Goal: Task Accomplishment & Management: Manage account settings

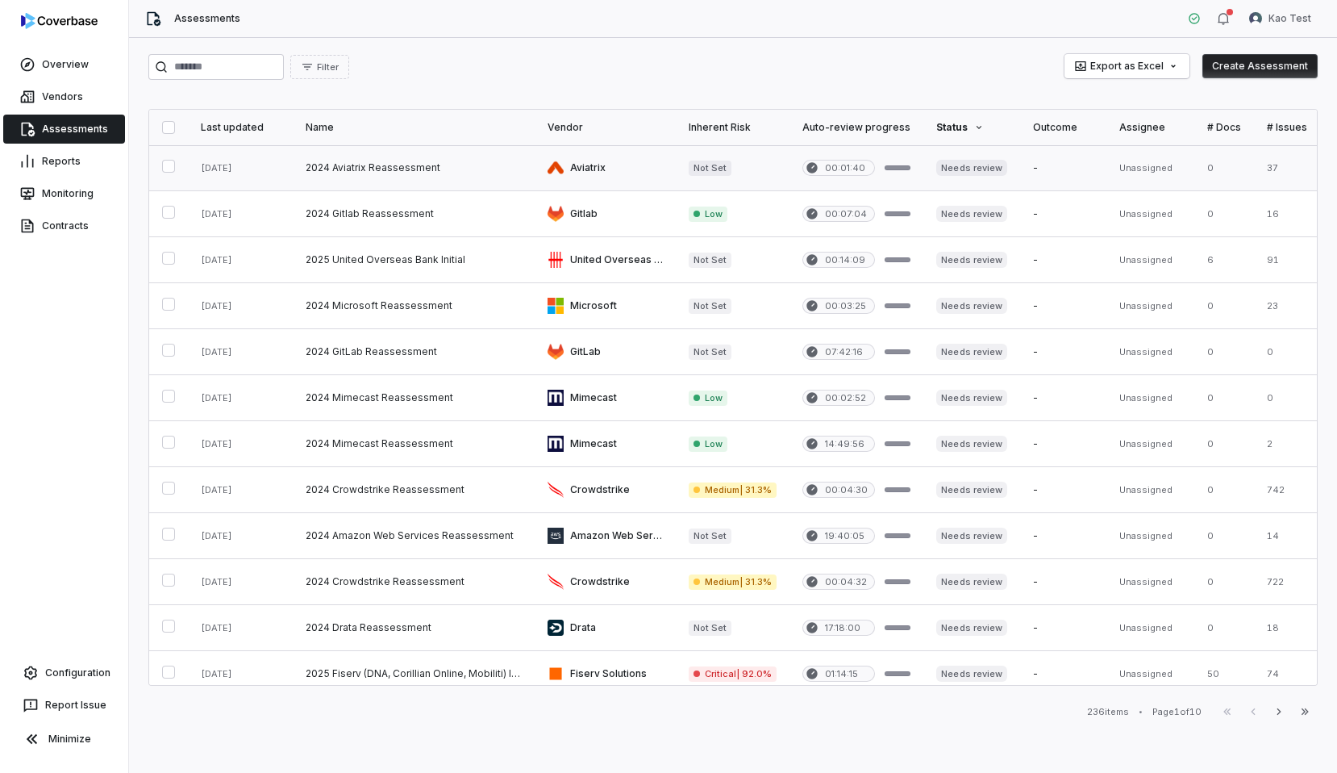
click at [461, 173] on link at bounding box center [414, 167] width 242 height 45
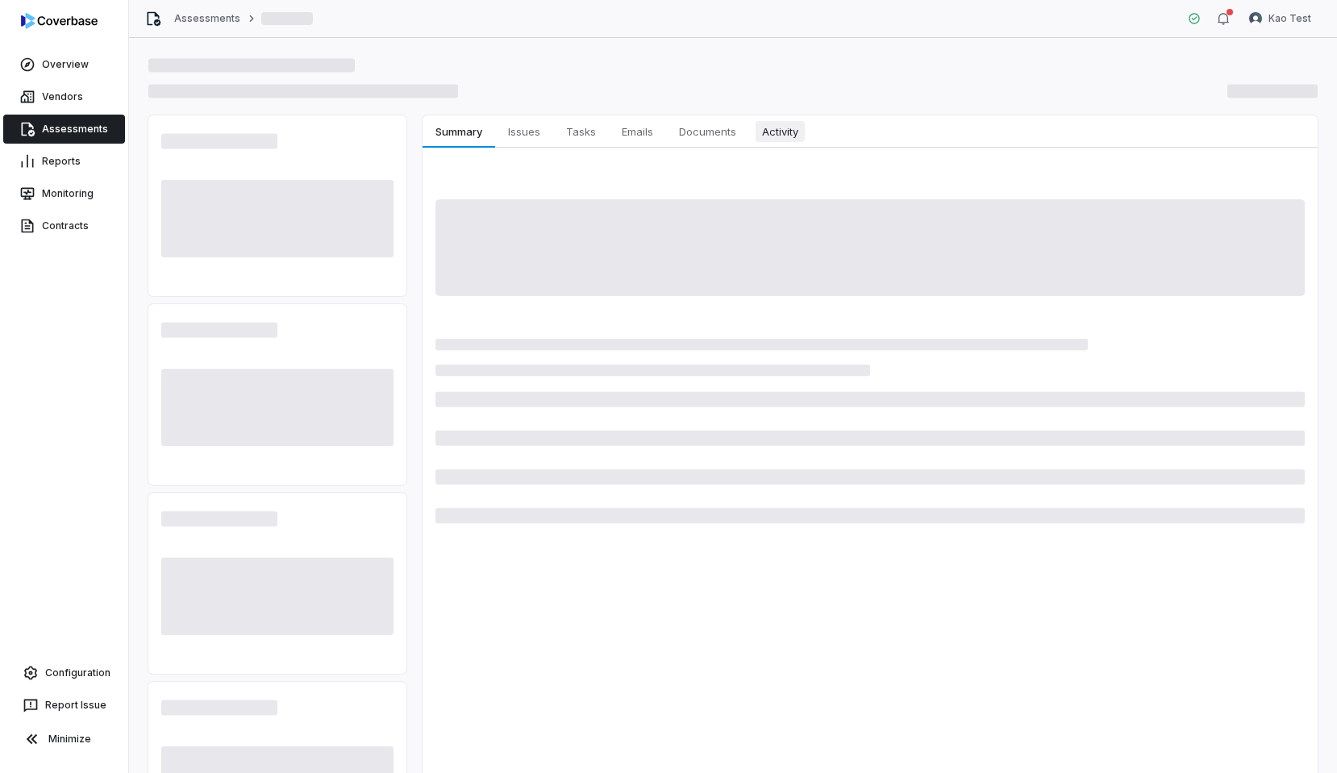
click at [773, 129] on span "Activity" at bounding box center [780, 131] width 49 height 21
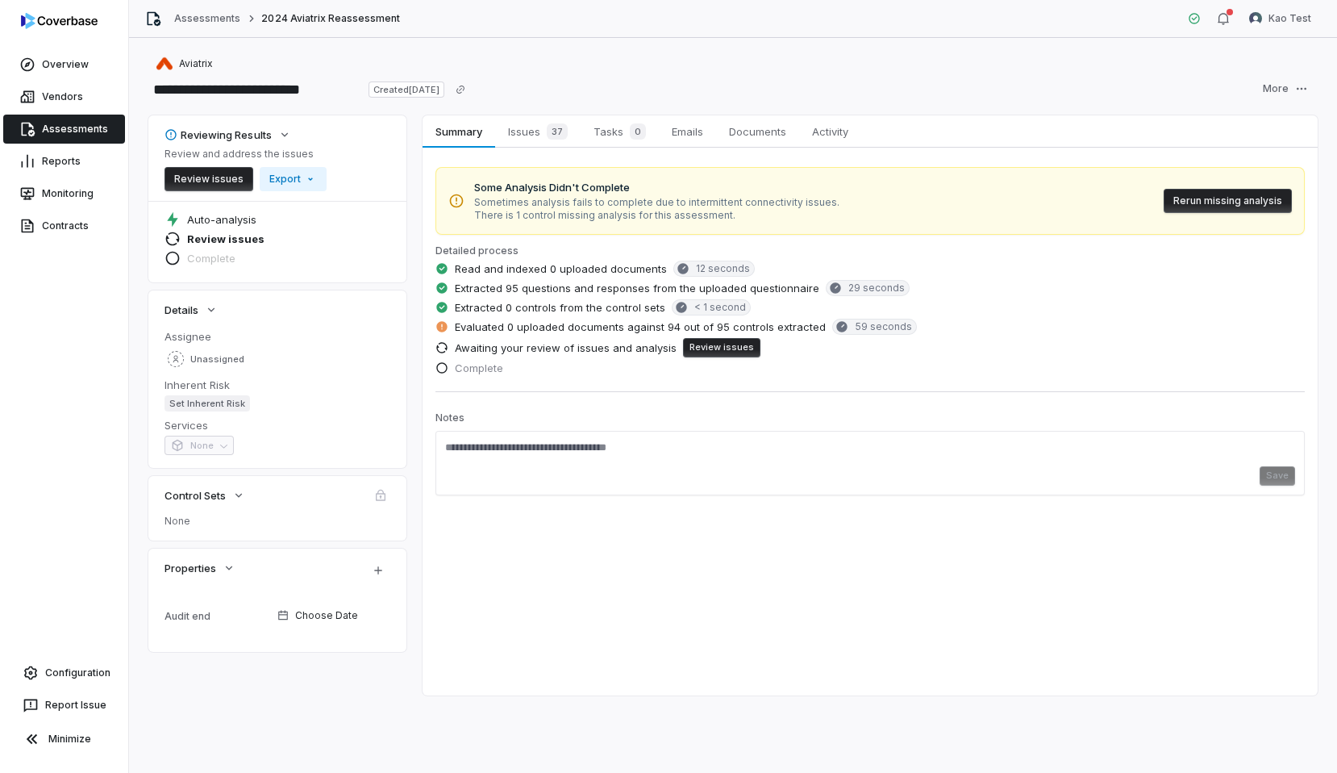
click at [590, 549] on div "Summary Summary Issues 37 Issues 37 Tasks 0 Tasks 0 Emails Emails Documents Doc…" at bounding box center [870, 405] width 895 height 580
click at [814, 129] on span "Activity" at bounding box center [830, 131] width 49 height 21
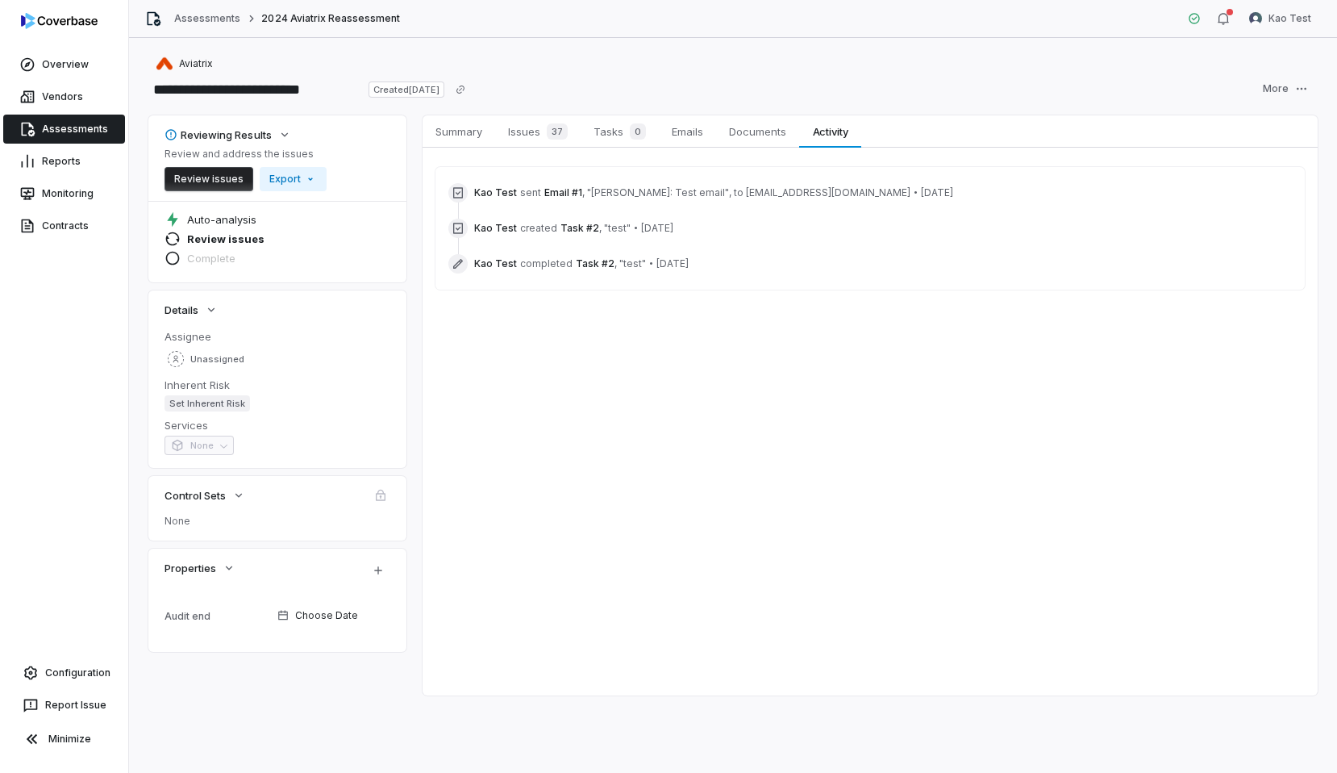
click at [85, 135] on link "Assessments" at bounding box center [64, 129] width 122 height 29
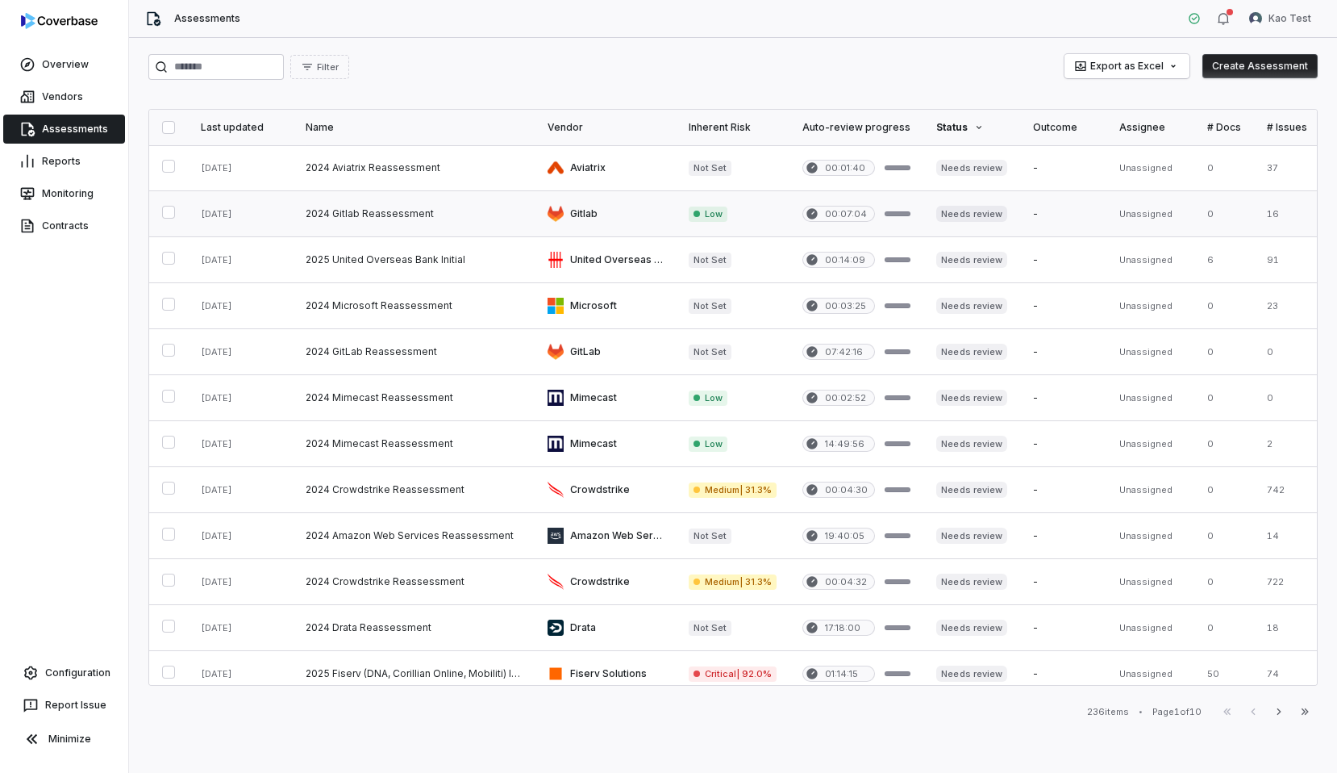
click at [535, 206] on link at bounding box center [605, 213] width 141 height 45
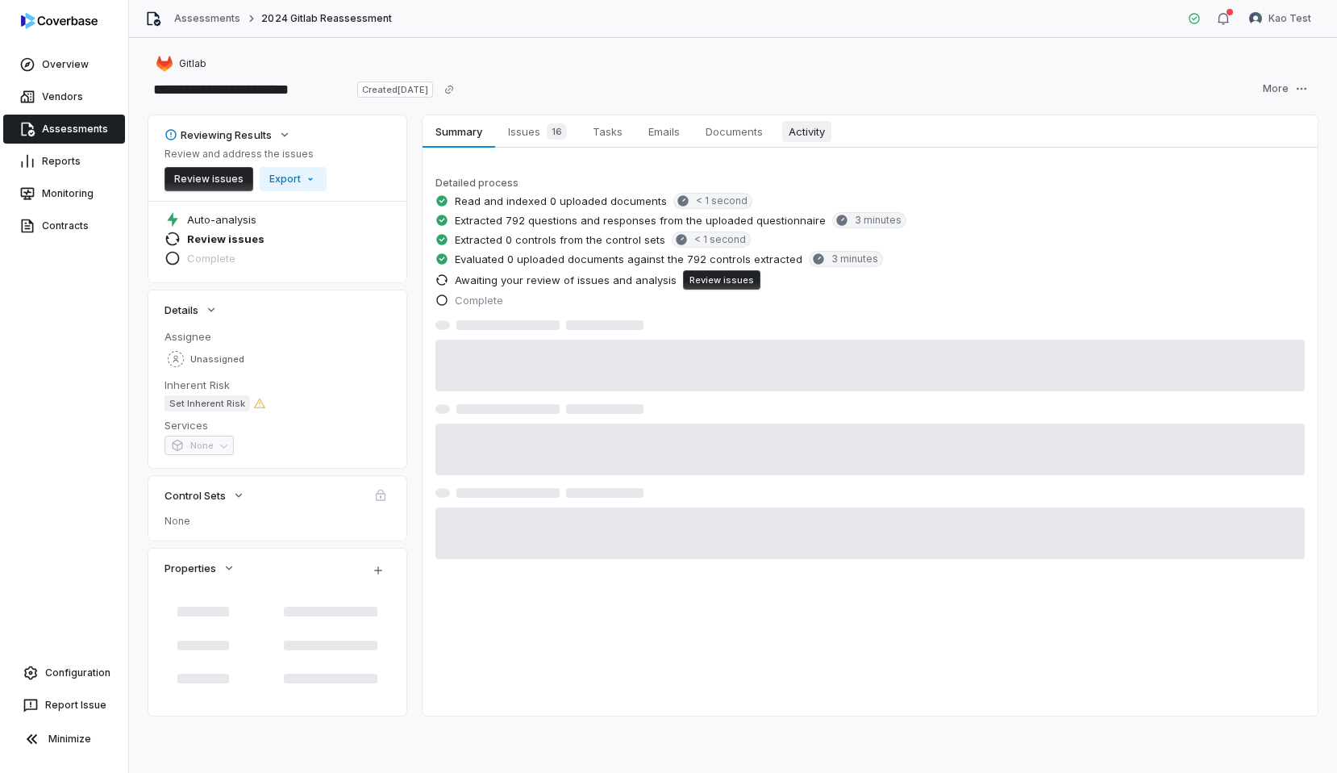
click at [795, 131] on span "Activity" at bounding box center [806, 131] width 49 height 21
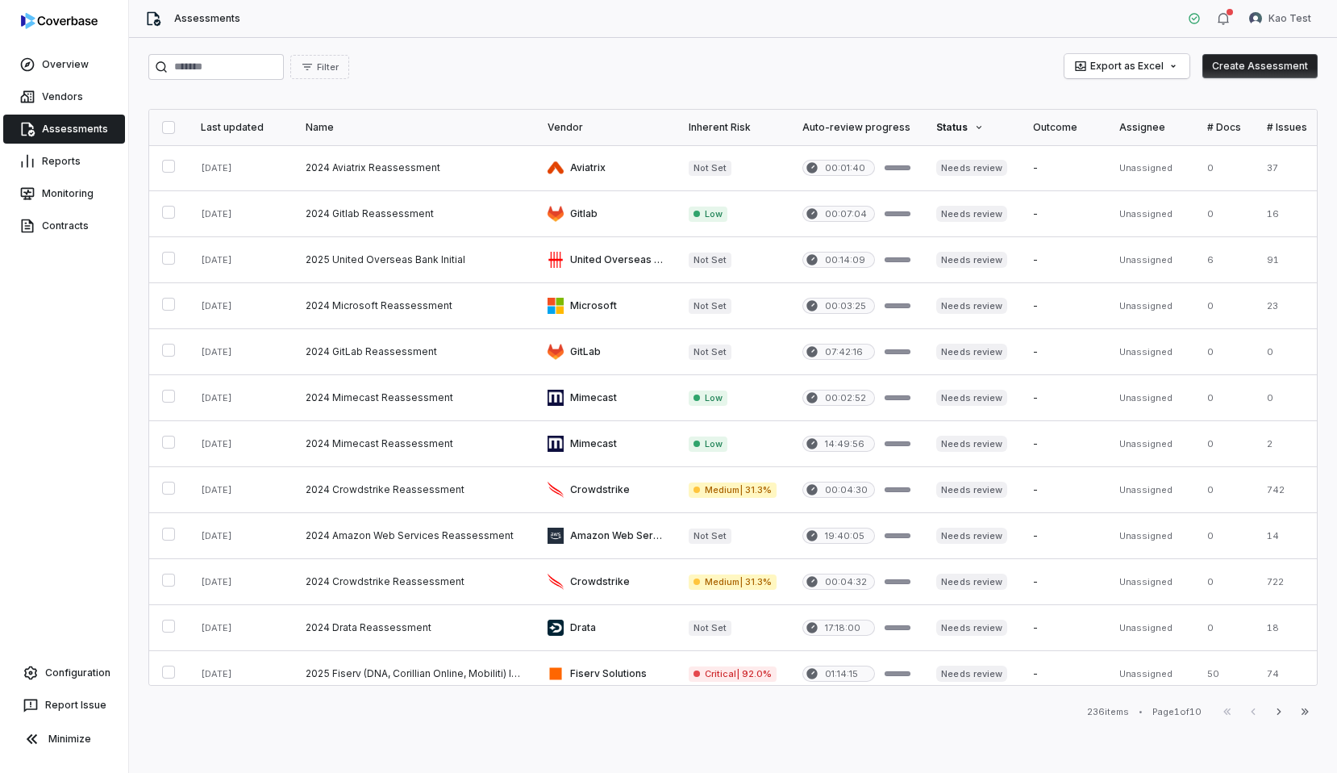
click at [996, 126] on div "Status" at bounding box center [971, 127] width 70 height 13
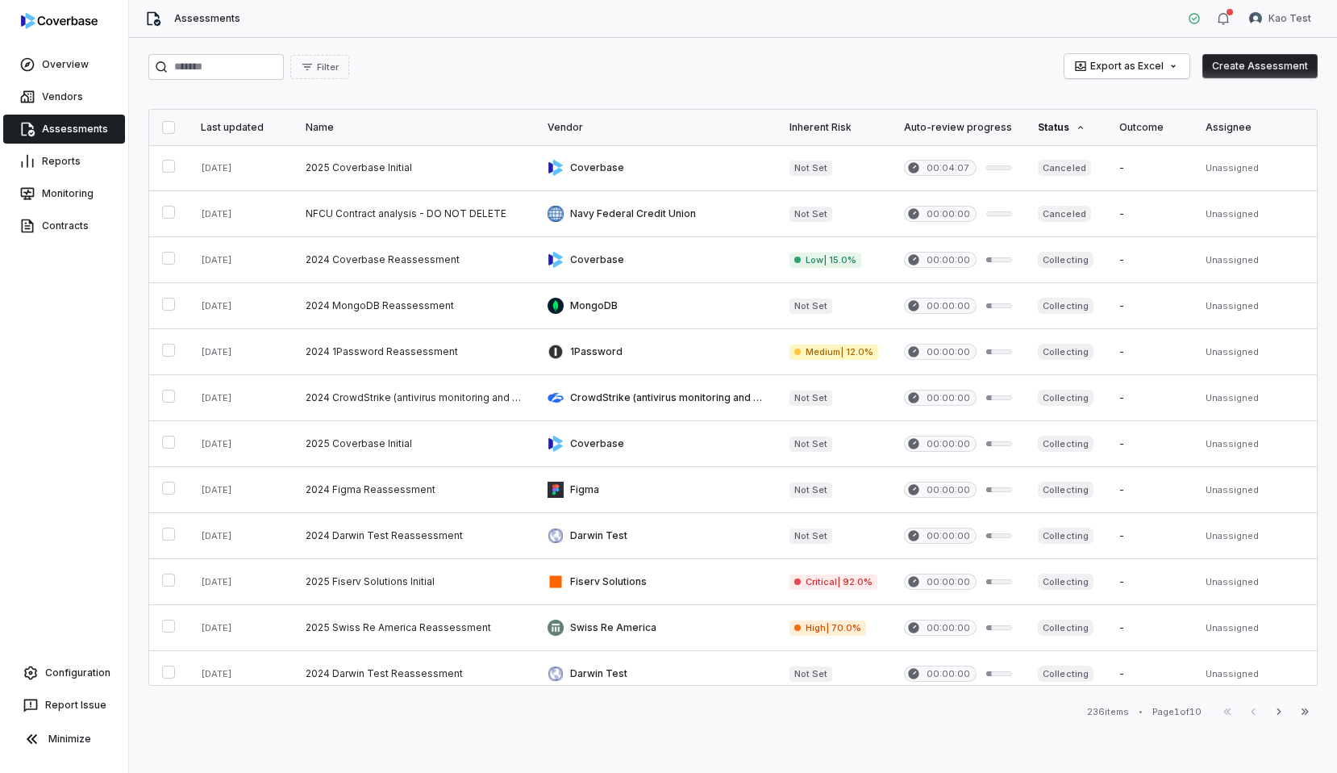
click at [1063, 127] on div "Status" at bounding box center [1065, 127] width 55 height 13
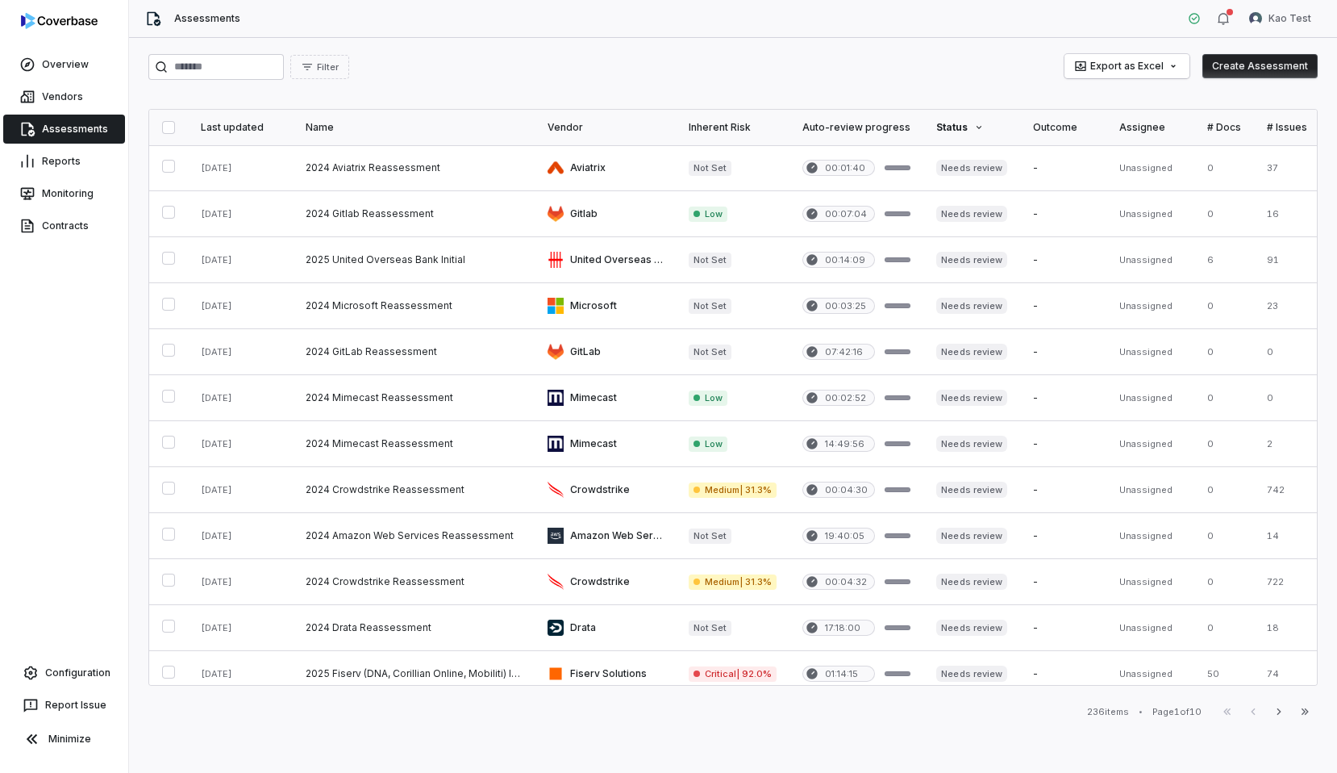
click at [966, 117] on th "Status" at bounding box center [971, 127] width 96 height 35
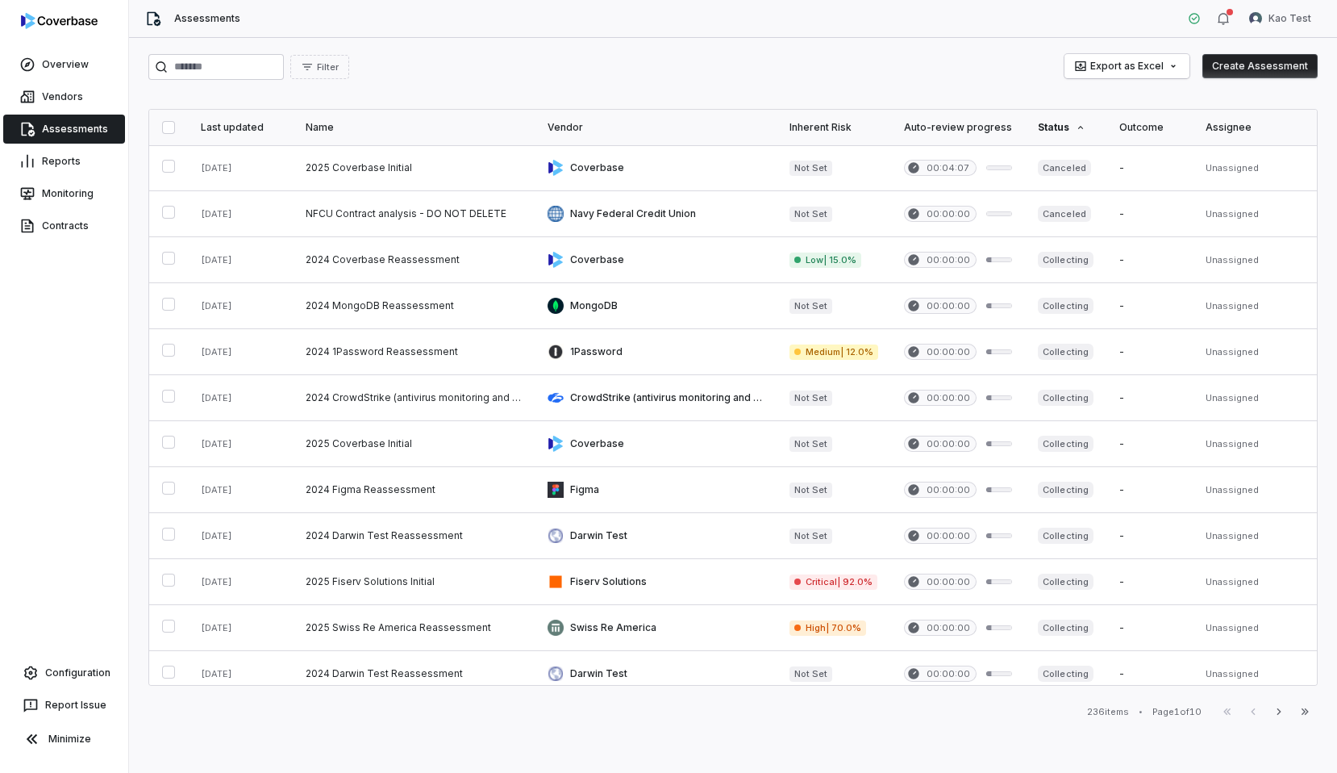
click at [1049, 124] on div "Status" at bounding box center [1065, 127] width 55 height 13
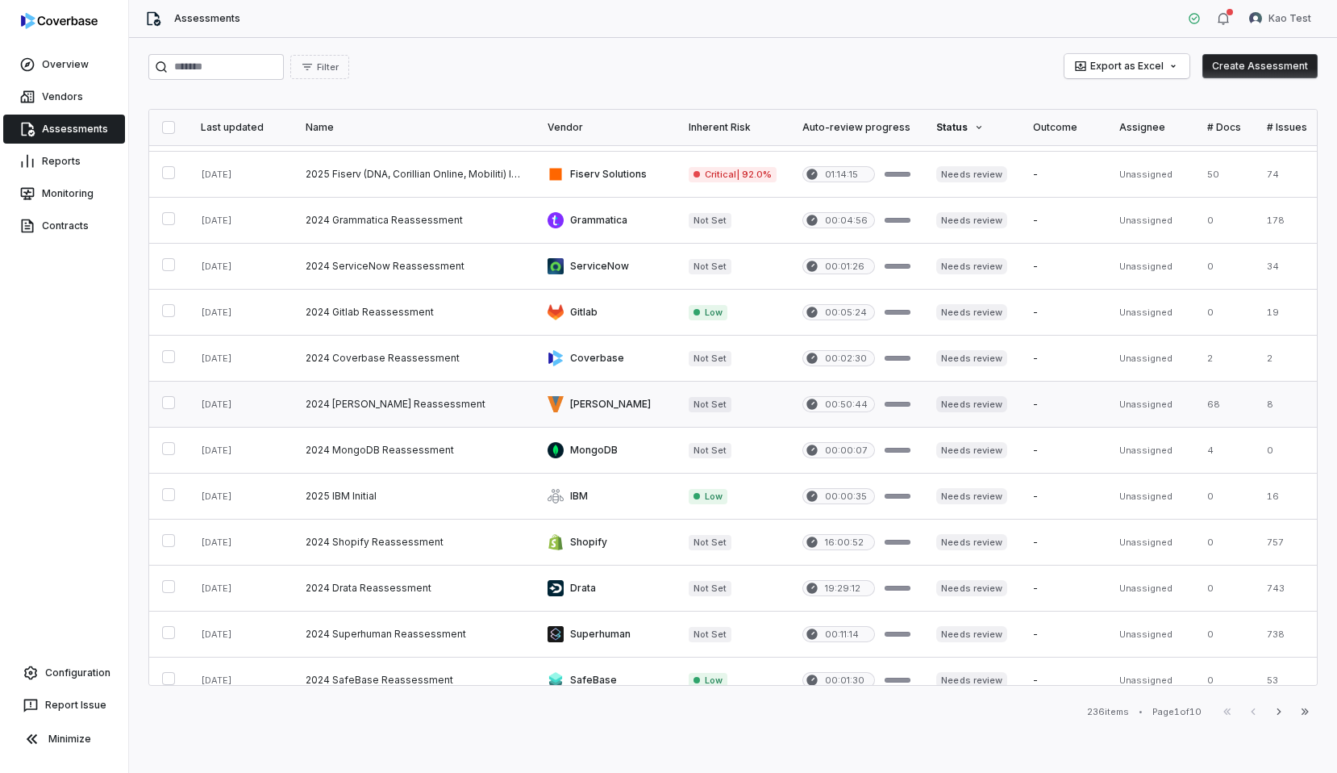
scroll to position [609, 0]
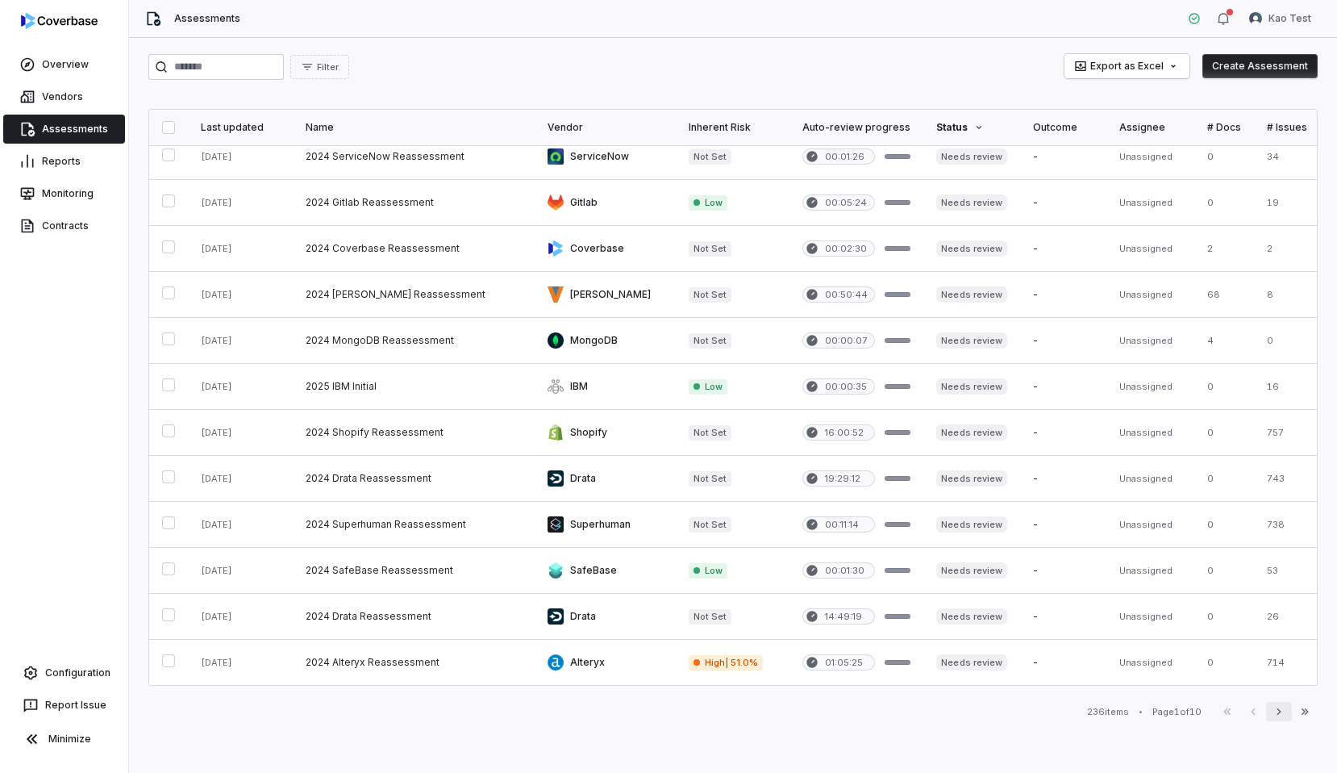
click at [1275, 714] on icon "button" at bounding box center [1279, 711] width 13 height 13
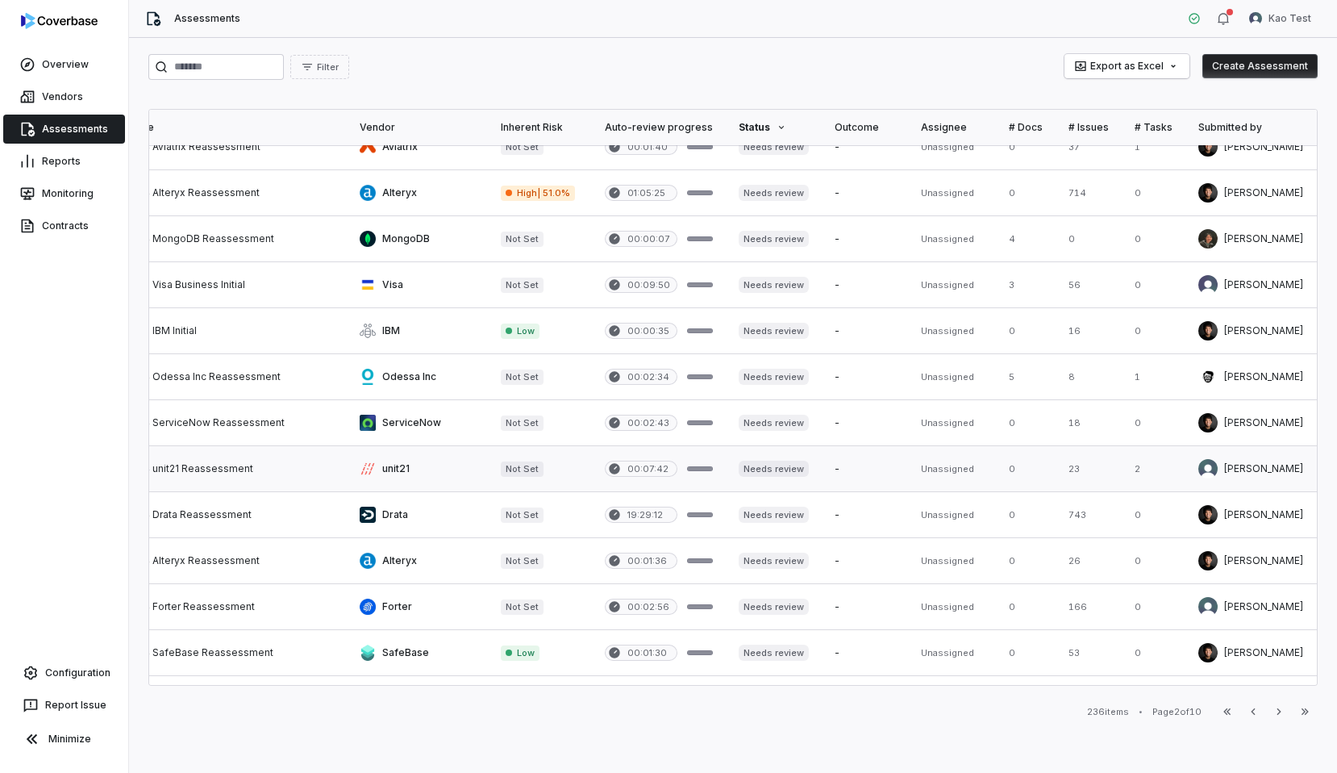
scroll to position [609, 180]
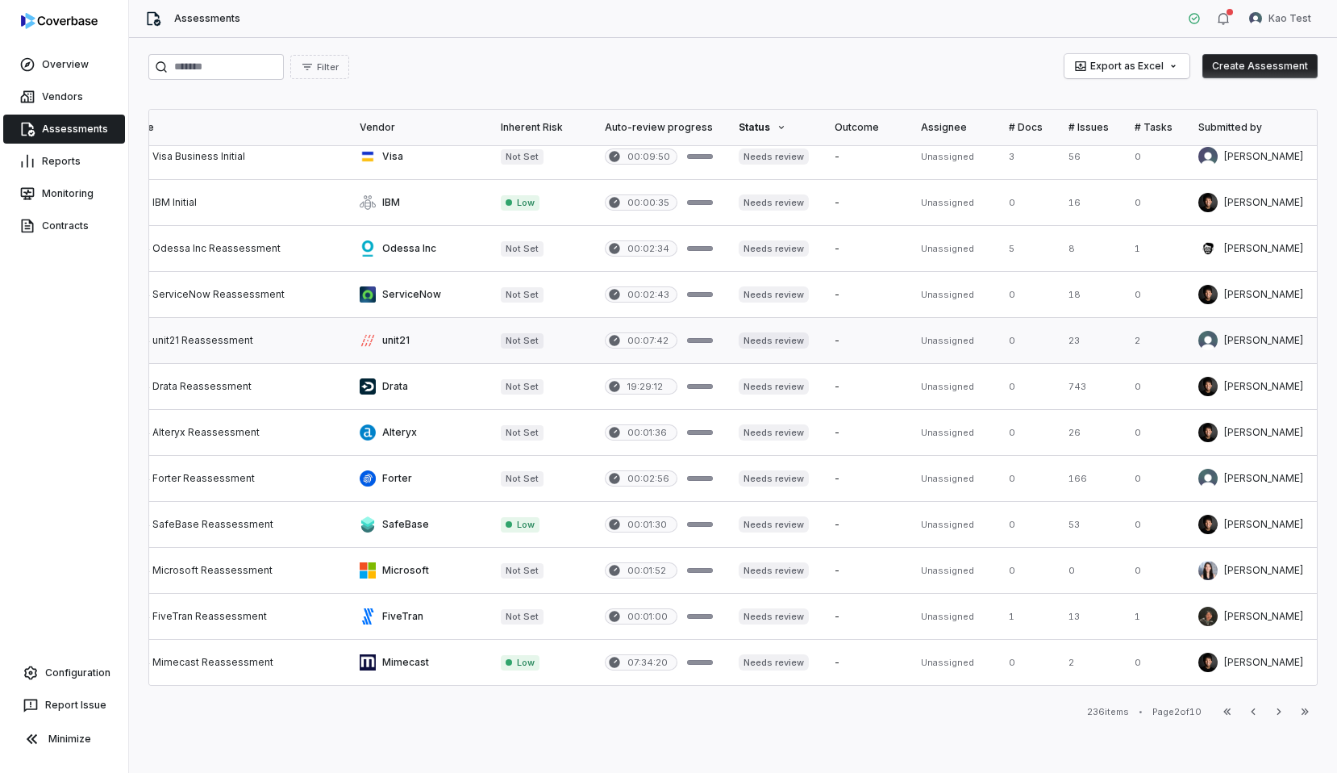
click at [783, 336] on link at bounding box center [774, 340] width 96 height 45
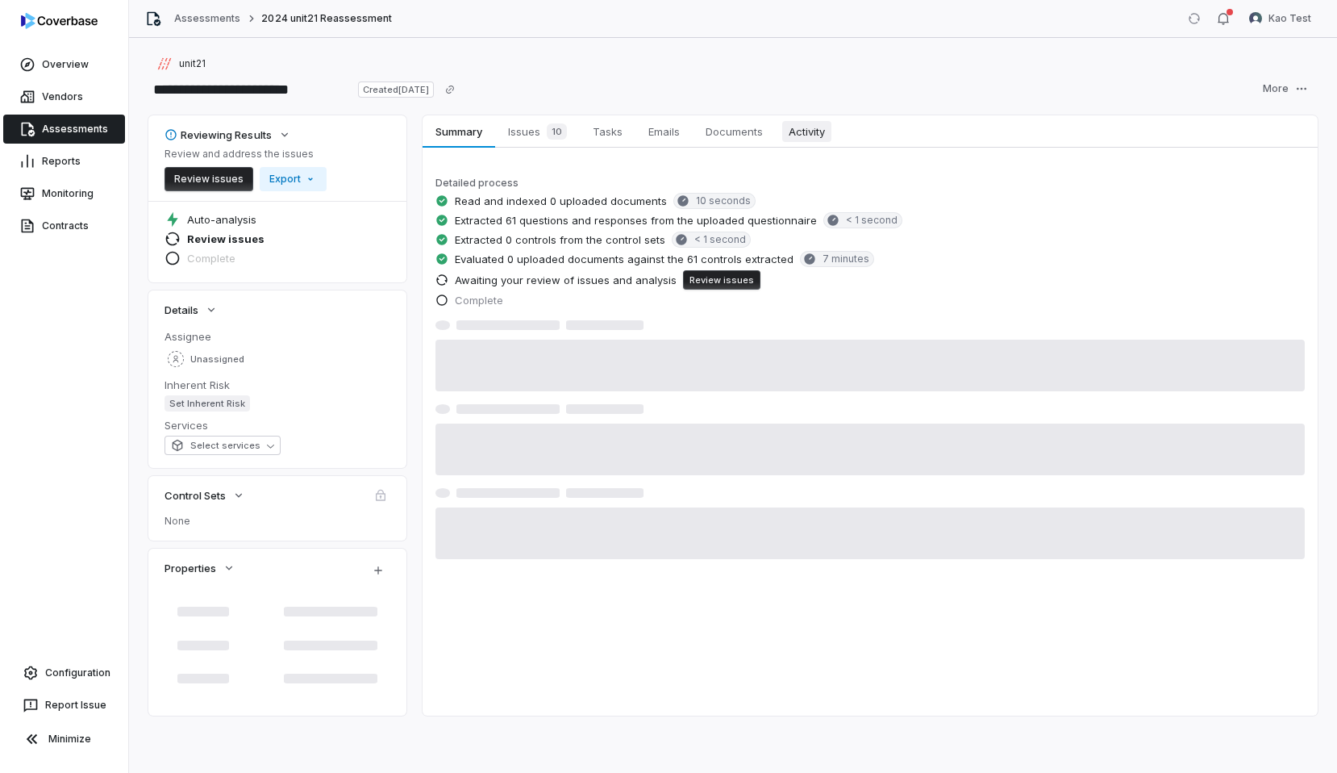
click at [803, 146] on link "Activity Activity" at bounding box center [807, 131] width 62 height 32
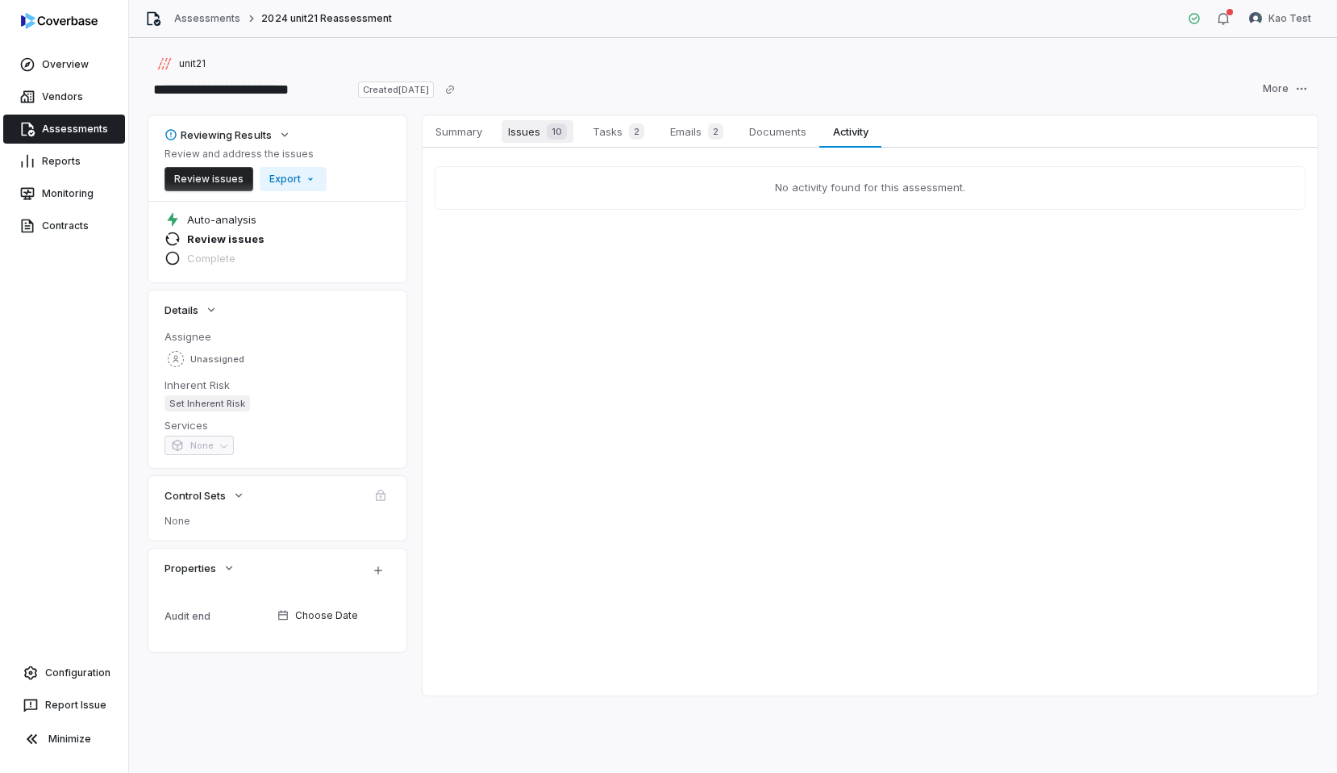
click at [535, 135] on span "Issues 10" at bounding box center [538, 131] width 72 height 23
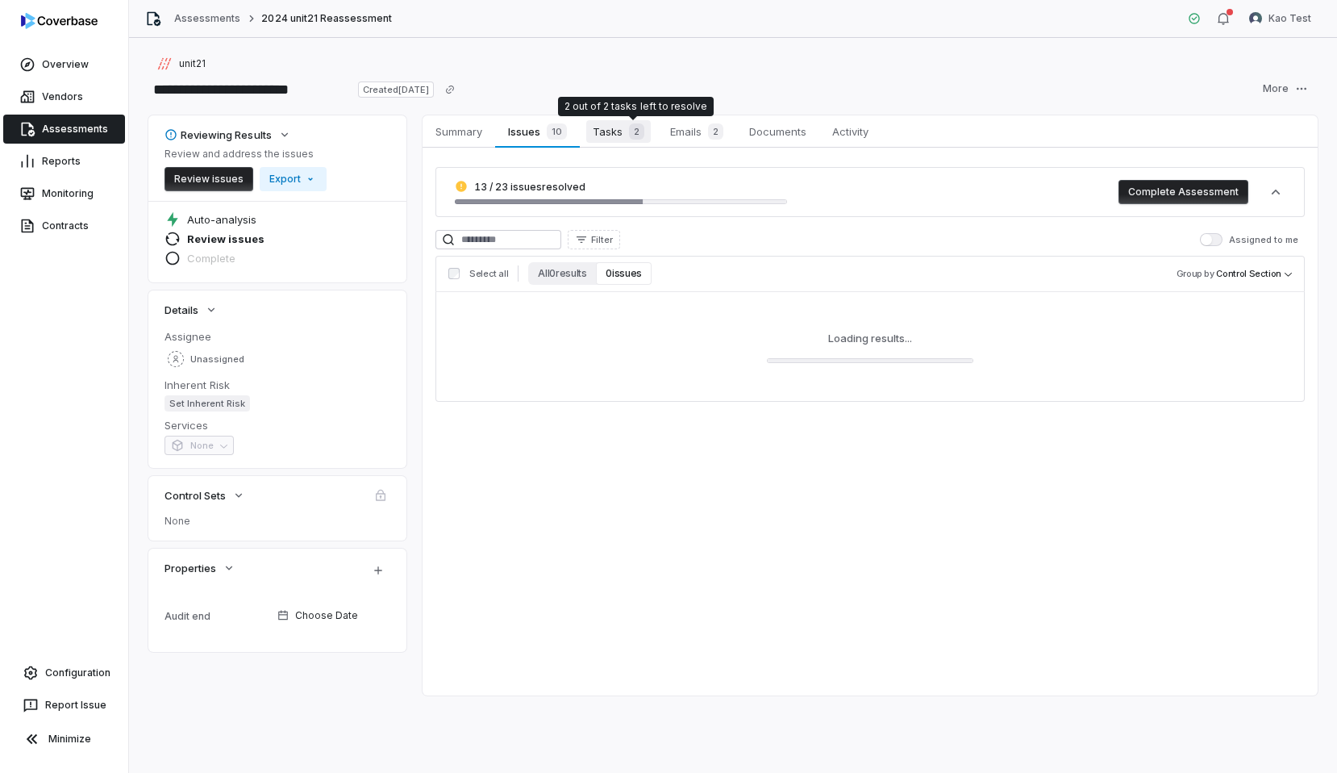
click at [624, 131] on div "2" at bounding box center [634, 131] width 22 height 16
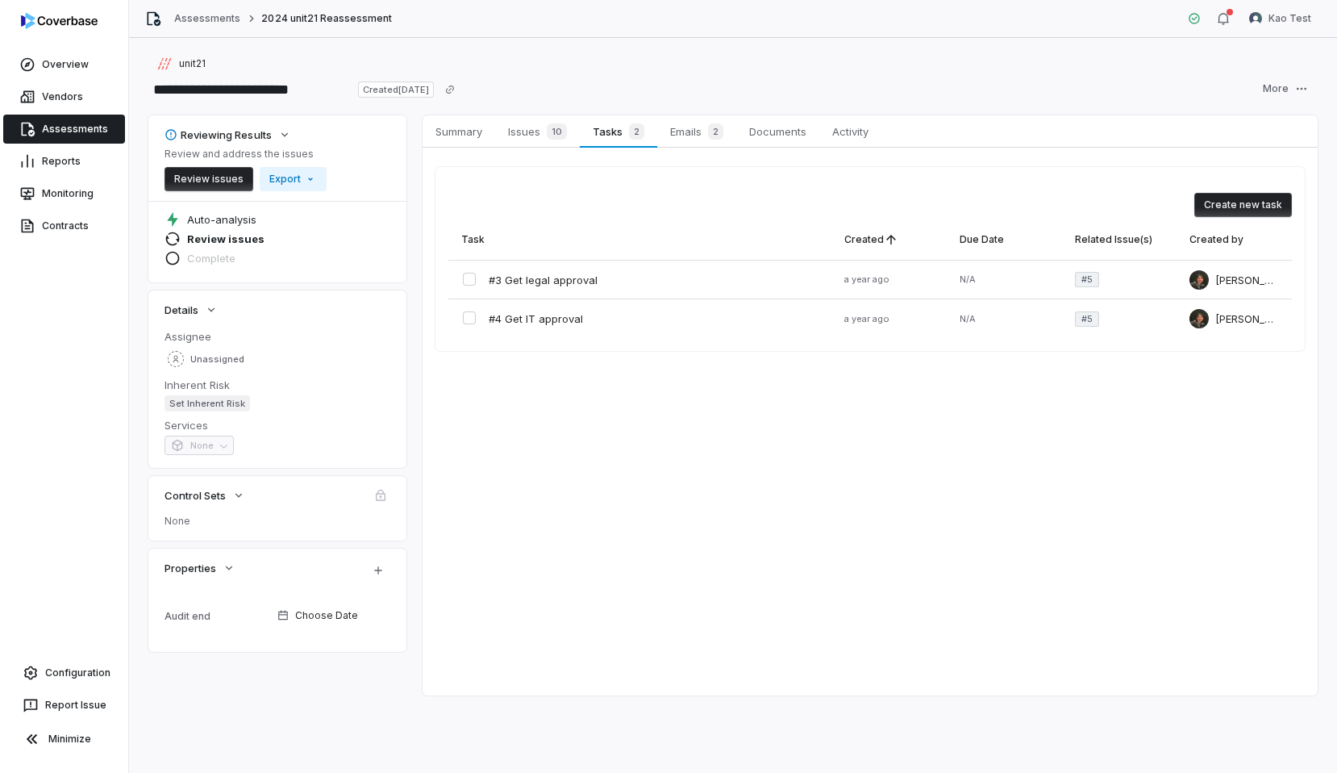
click at [652, 276] on div "#3 Get legal approval" at bounding box center [639, 280] width 383 height 38
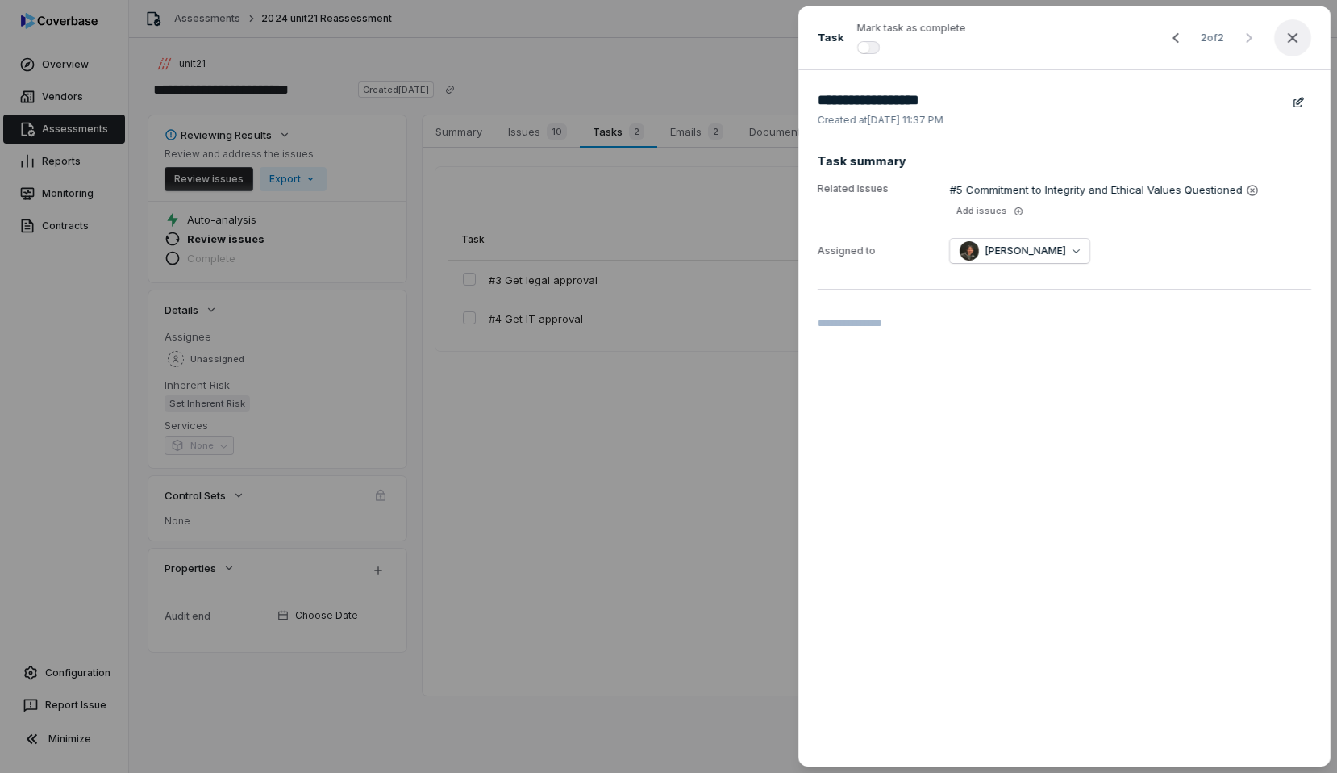
click at [1289, 35] on icon "button" at bounding box center [1293, 38] width 10 height 10
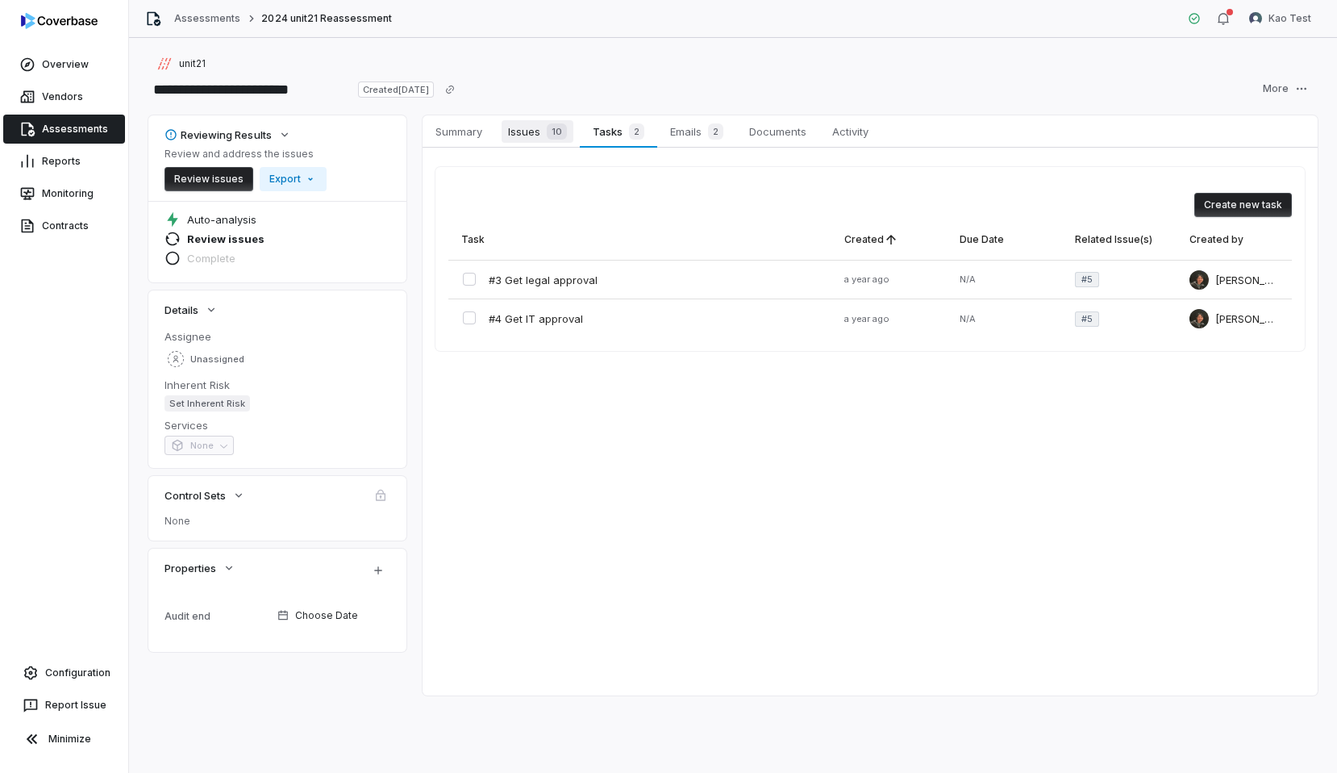
click at [557, 126] on span "10" at bounding box center [557, 131] width 20 height 16
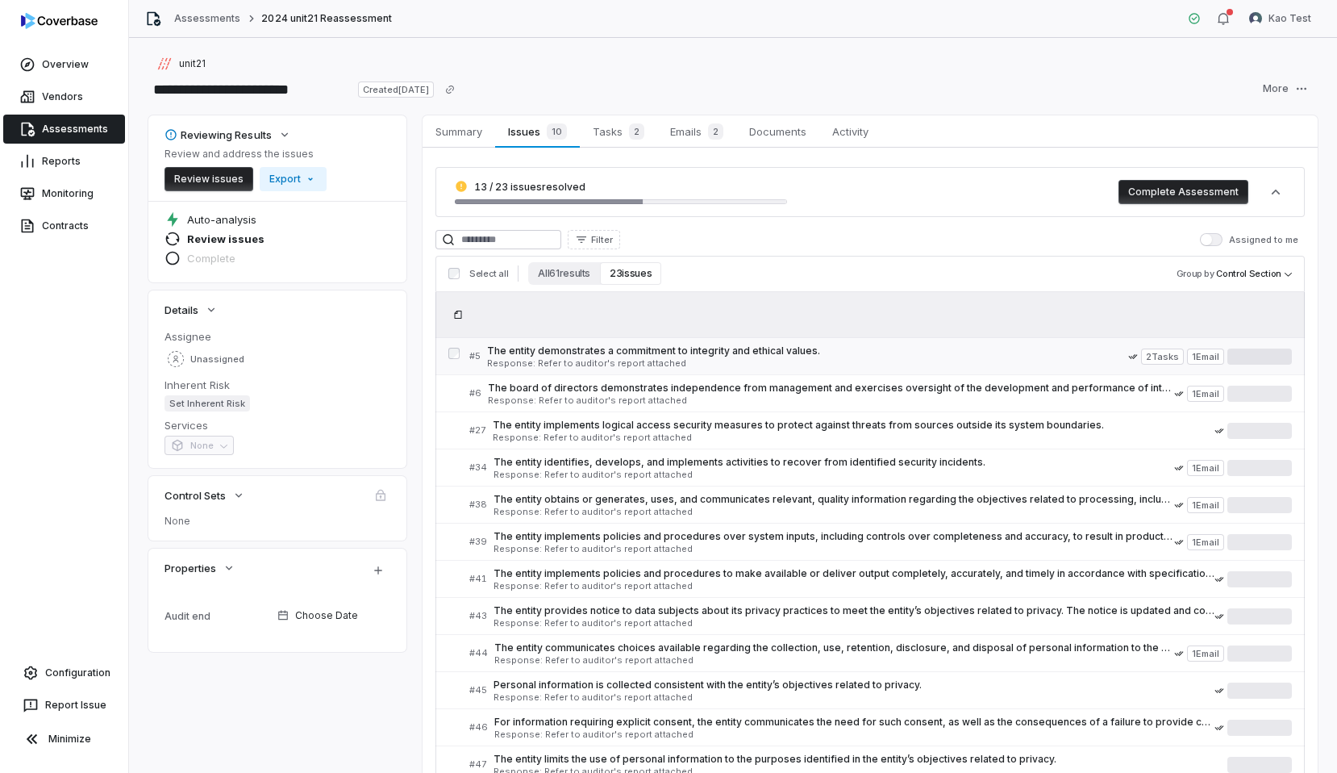
click at [632, 352] on span "The entity demonstrates a commitment to integrity and ethical values." at bounding box center [807, 350] width 641 height 13
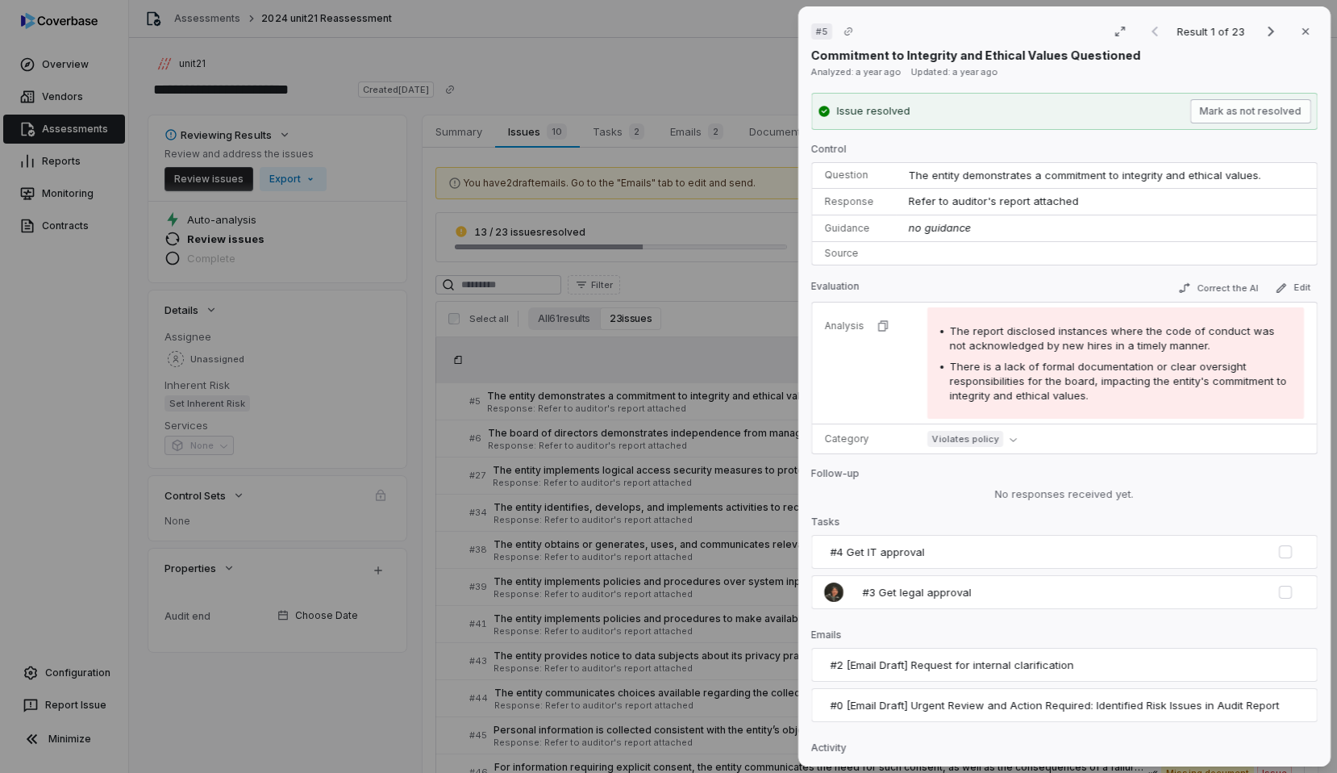
click at [1251, 115] on button "Mark as not resolved" at bounding box center [1250, 111] width 121 height 24
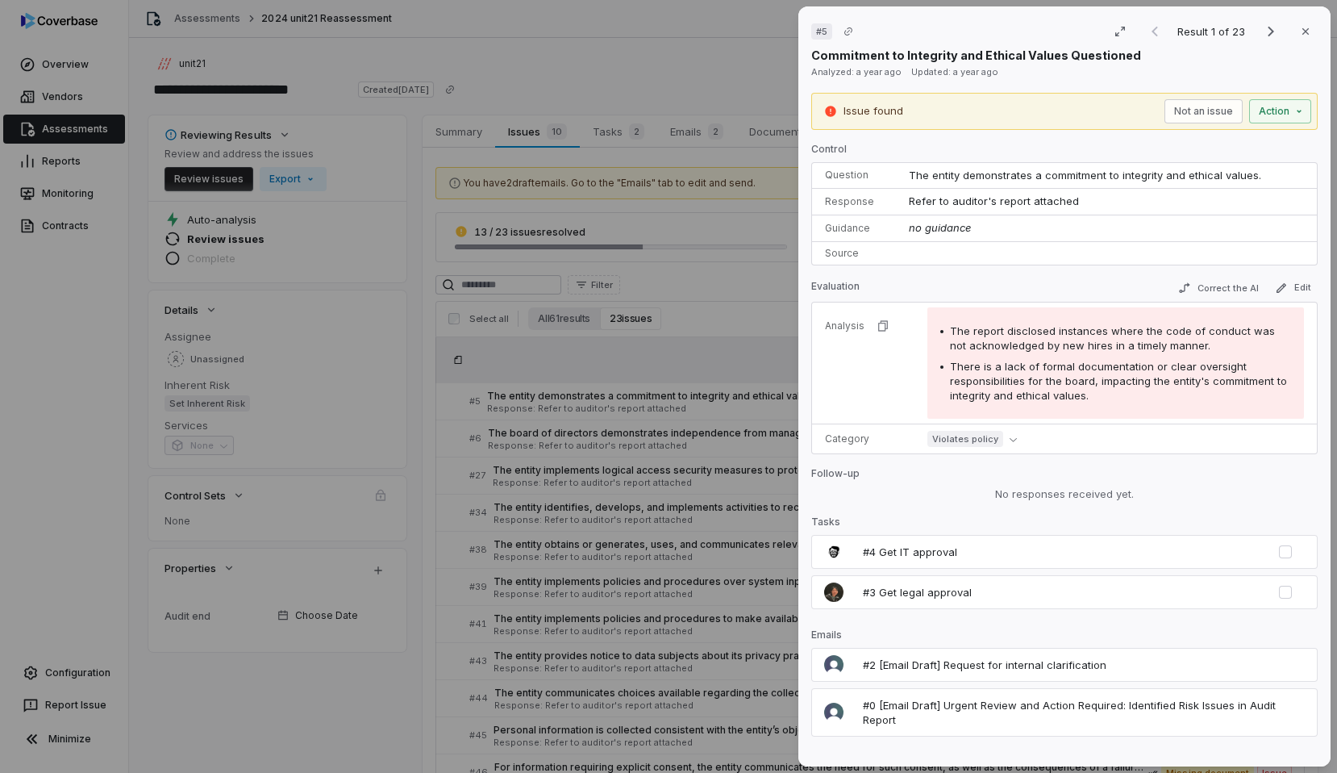
click at [1251, 115] on button "Action" at bounding box center [1280, 111] width 62 height 24
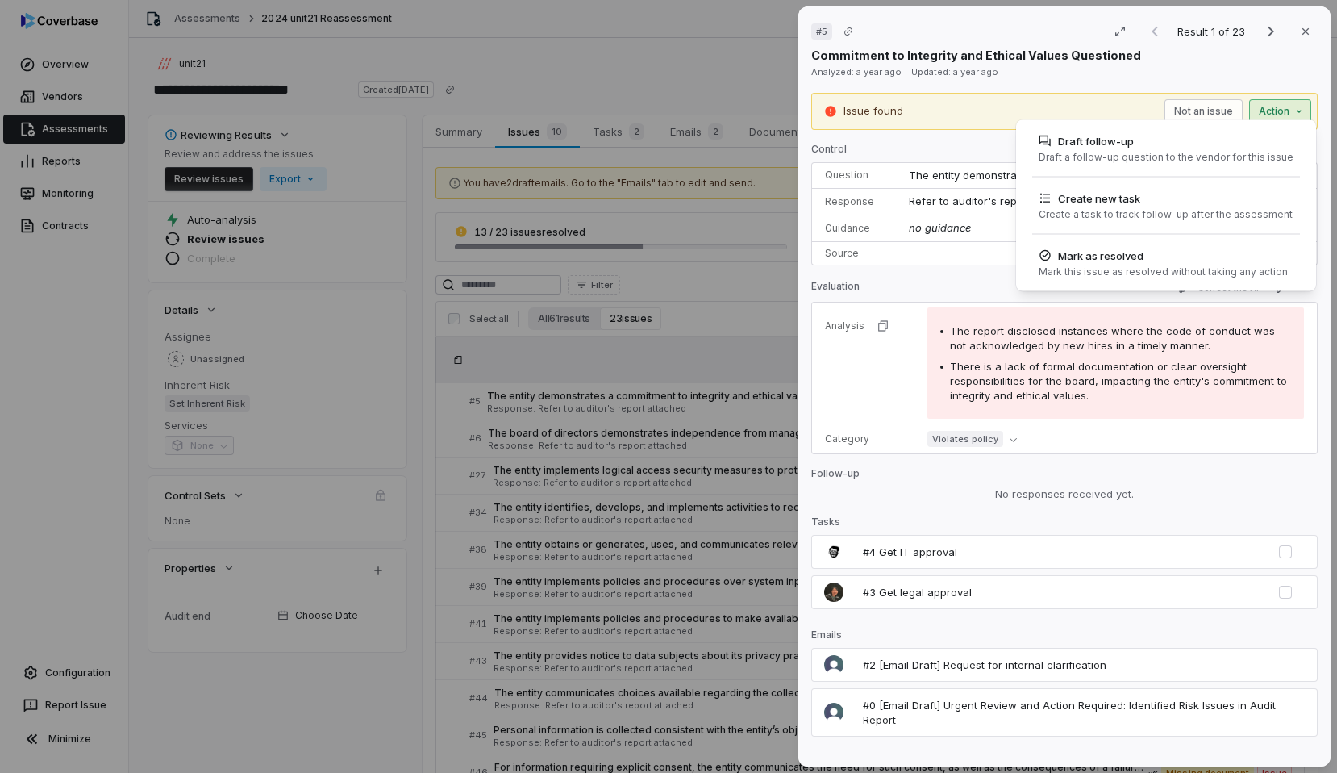
click at [1225, 115] on div "# 5 Result 1 of 23 Close Commitment to Integrity and Ethical Values Questioned …" at bounding box center [668, 386] width 1337 height 773
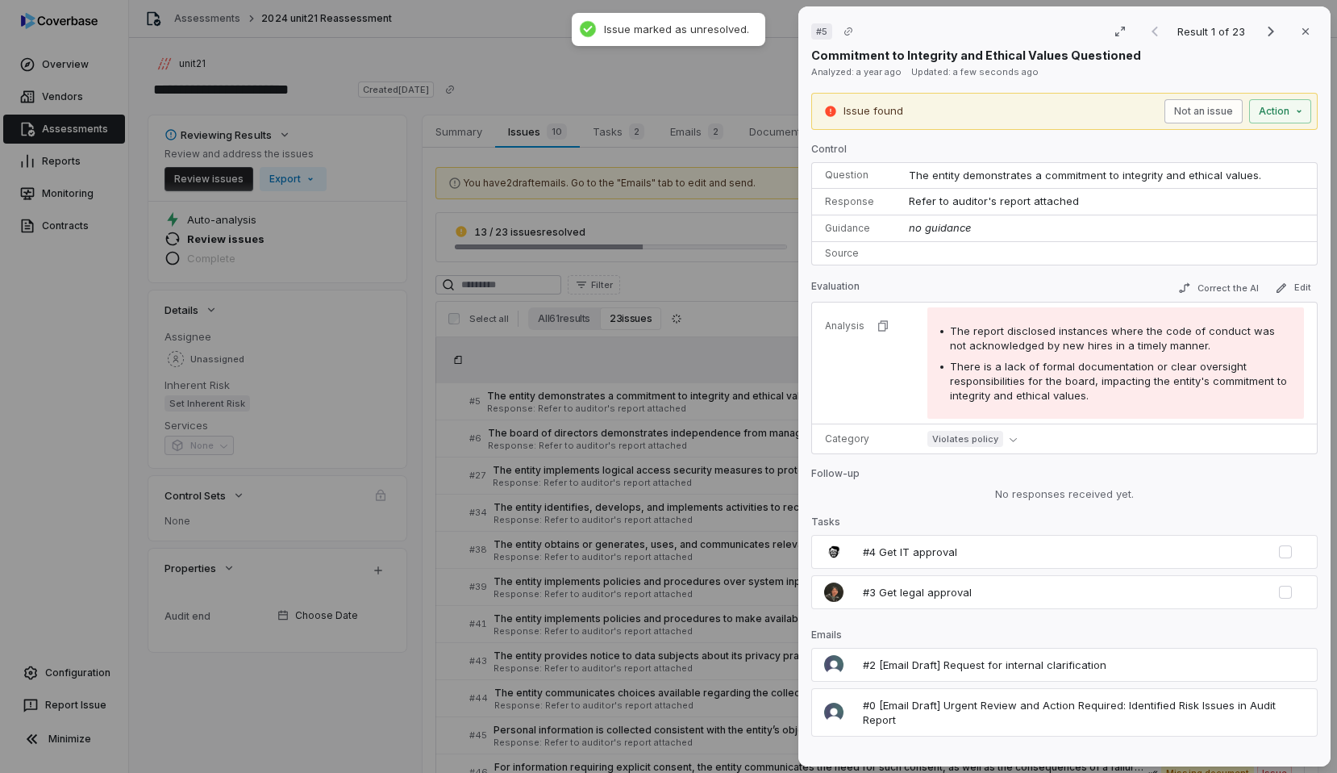
click at [1194, 113] on button "Not an issue" at bounding box center [1204, 111] width 78 height 24
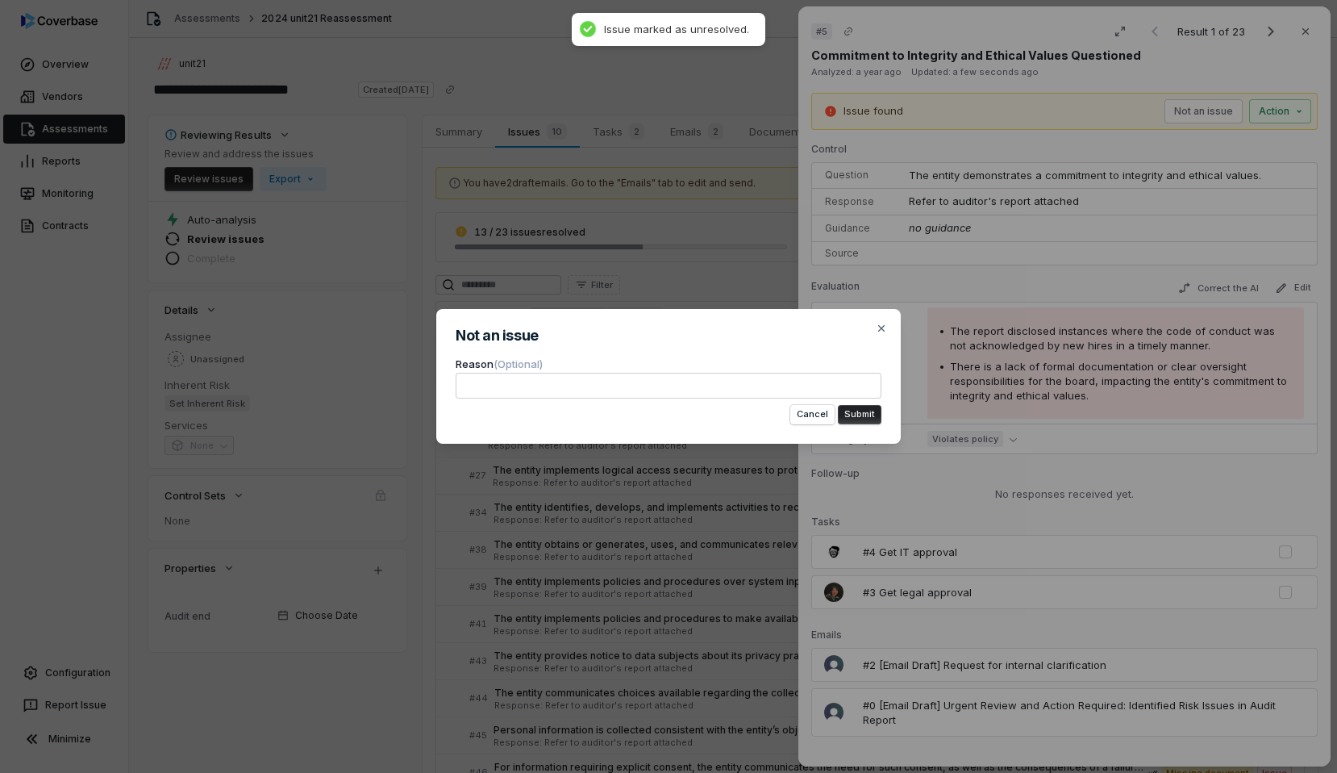
click at [578, 392] on textarea at bounding box center [669, 386] width 426 height 26
type textarea "*"
type textarea "**"
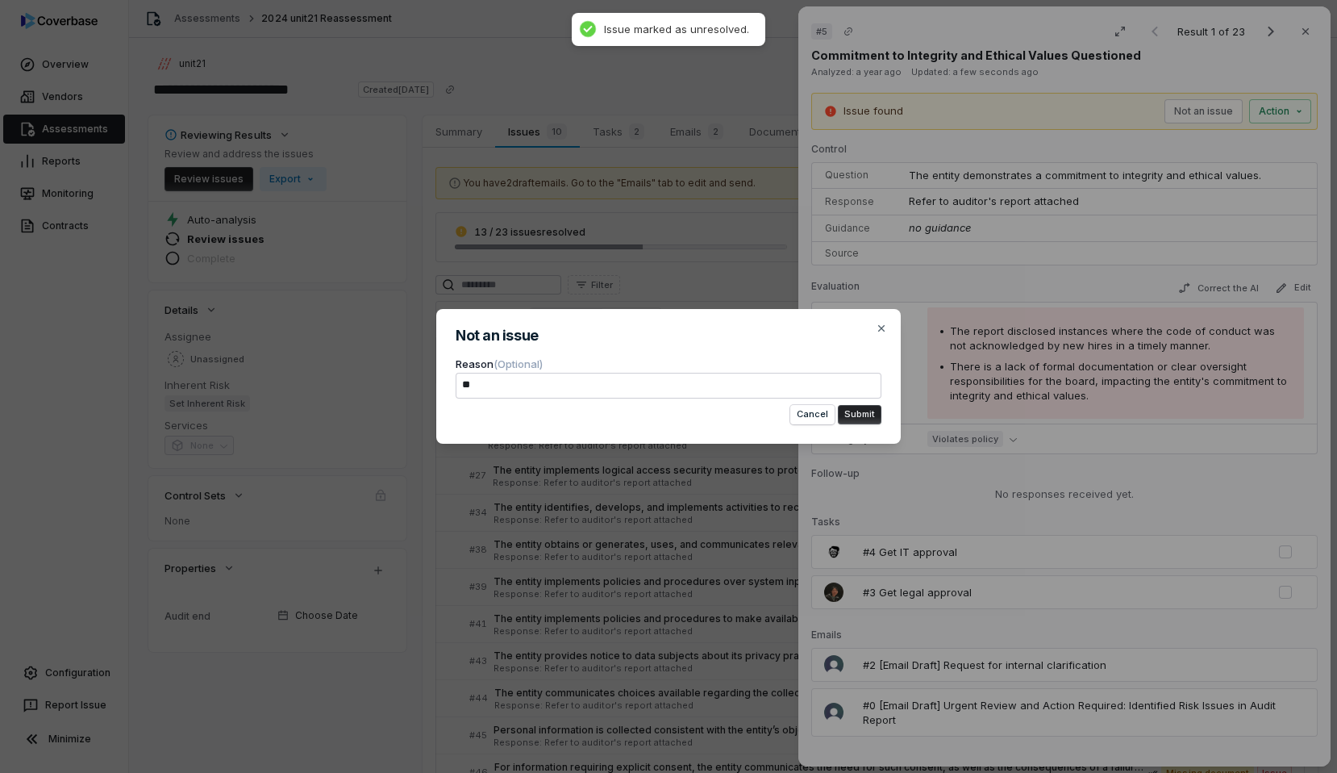
type textarea "*"
type textarea "***"
type textarea "*"
type textarea "****"
type textarea "*"
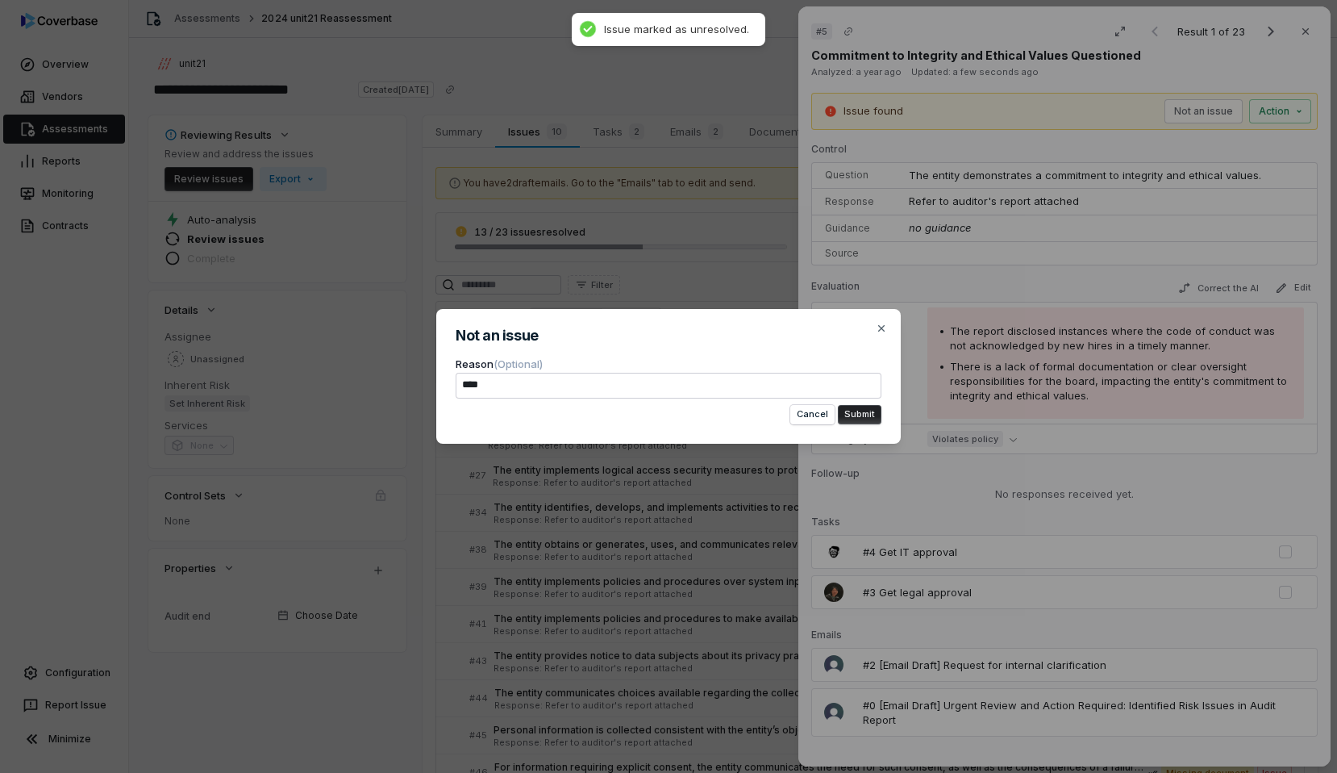
type textarea "*****"
type textarea "*"
type textarea "*****"
click at [861, 409] on button "Submit" at bounding box center [860, 414] width 44 height 19
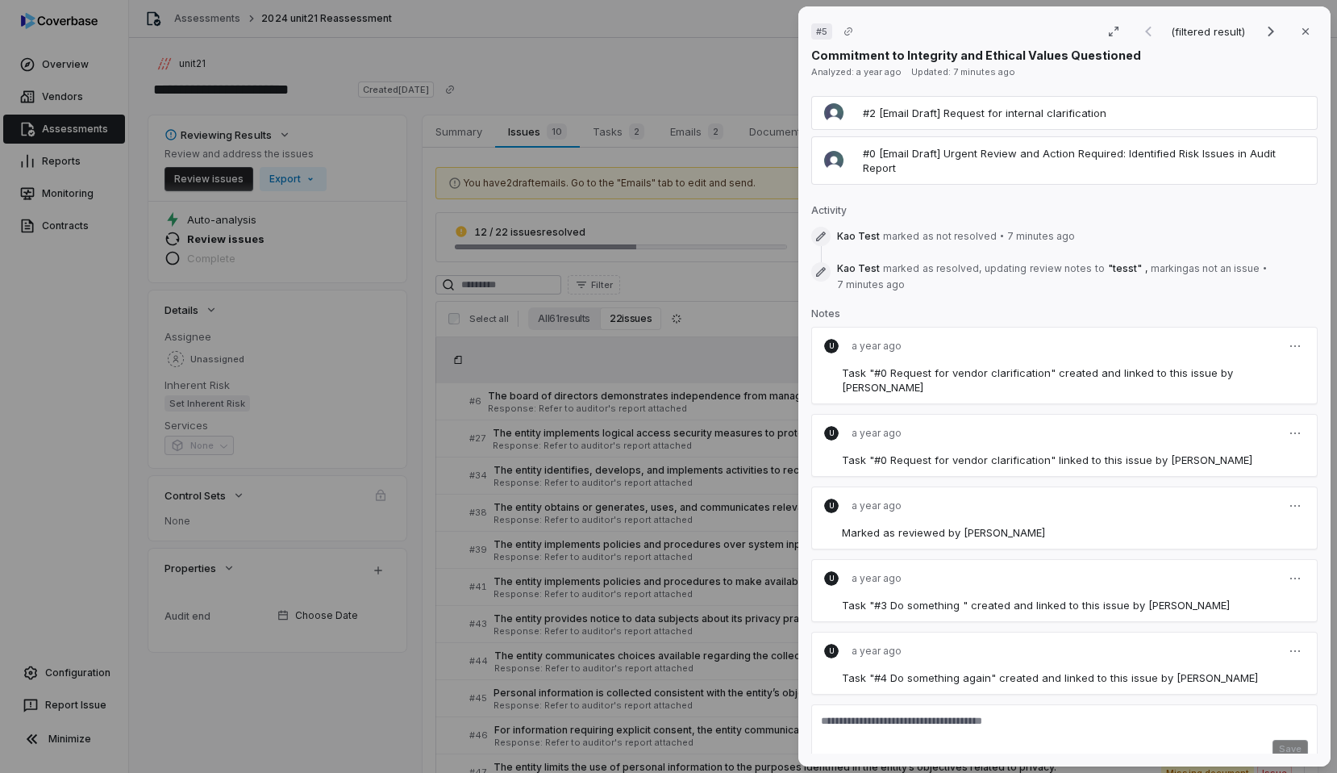
scroll to position [587, 0]
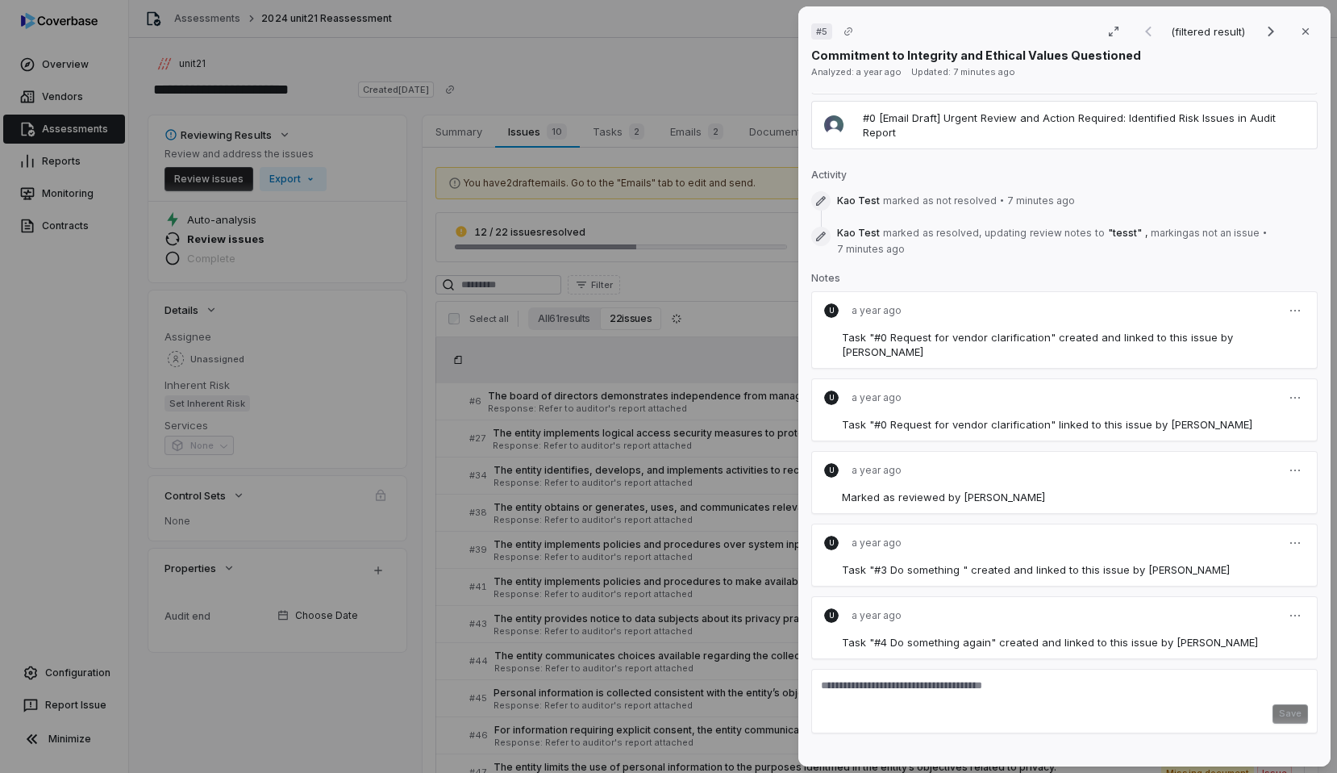
click at [698, 198] on div "# 5 (filtered result) Close Commitment to Integrity and Ethical Values Question…" at bounding box center [668, 386] width 1337 height 773
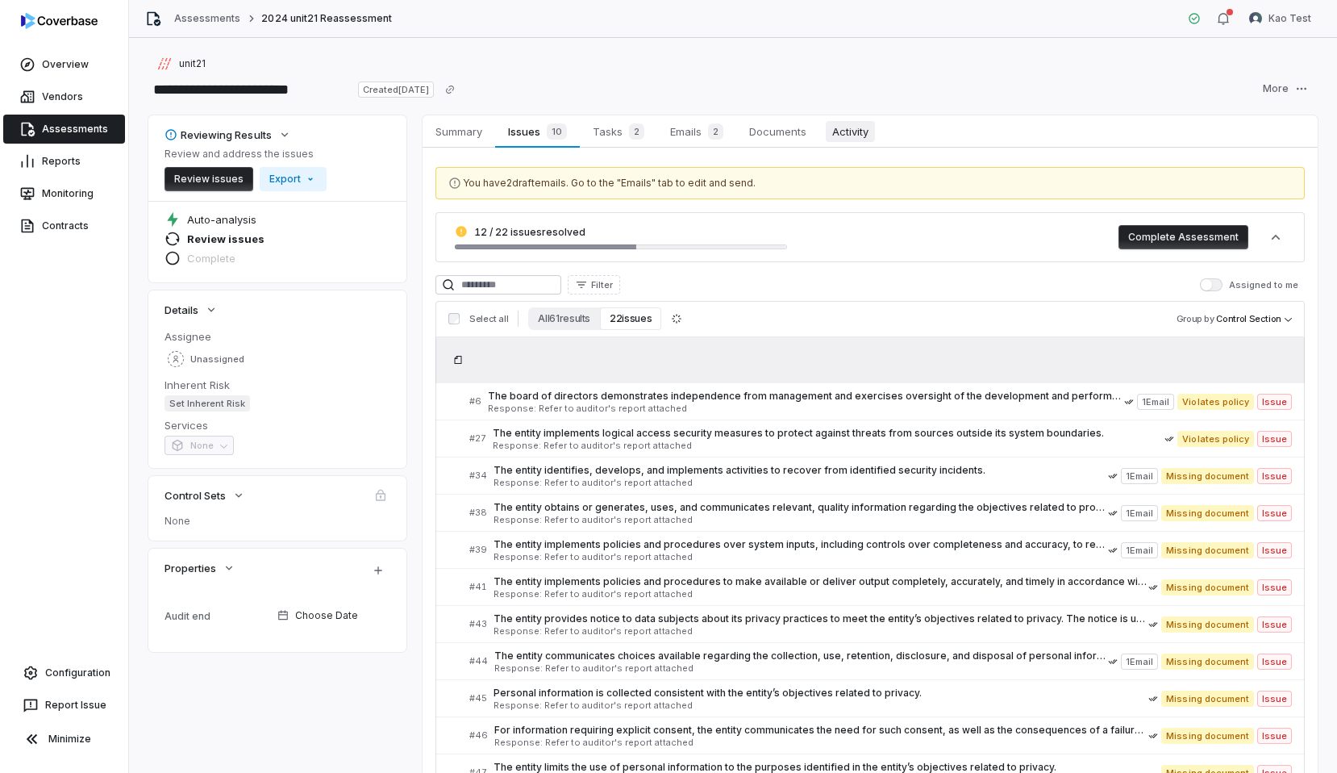
click at [833, 139] on span "Activity" at bounding box center [850, 131] width 49 height 21
